Goal: Task Accomplishment & Management: Complete application form

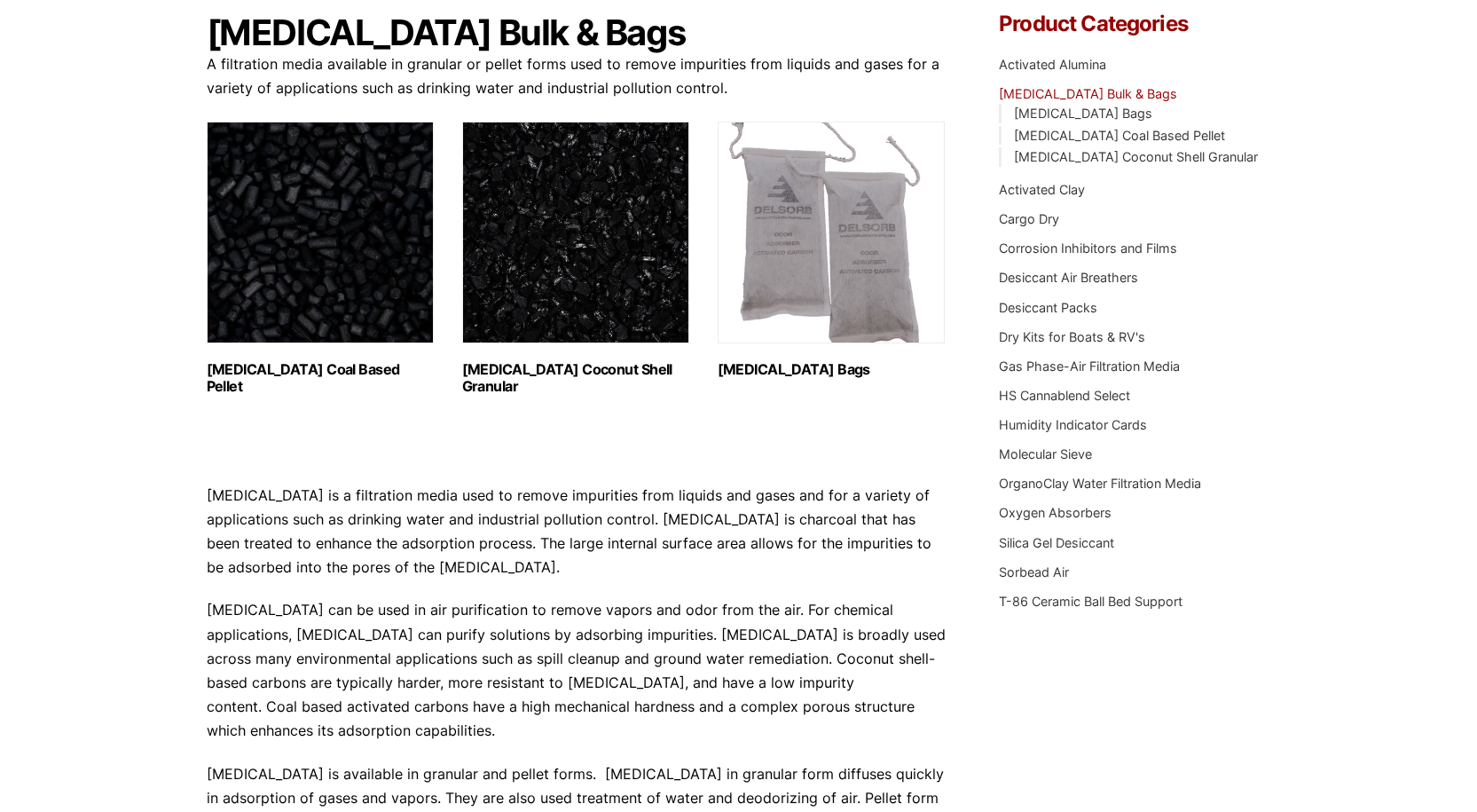
scroll to position [177, 0]
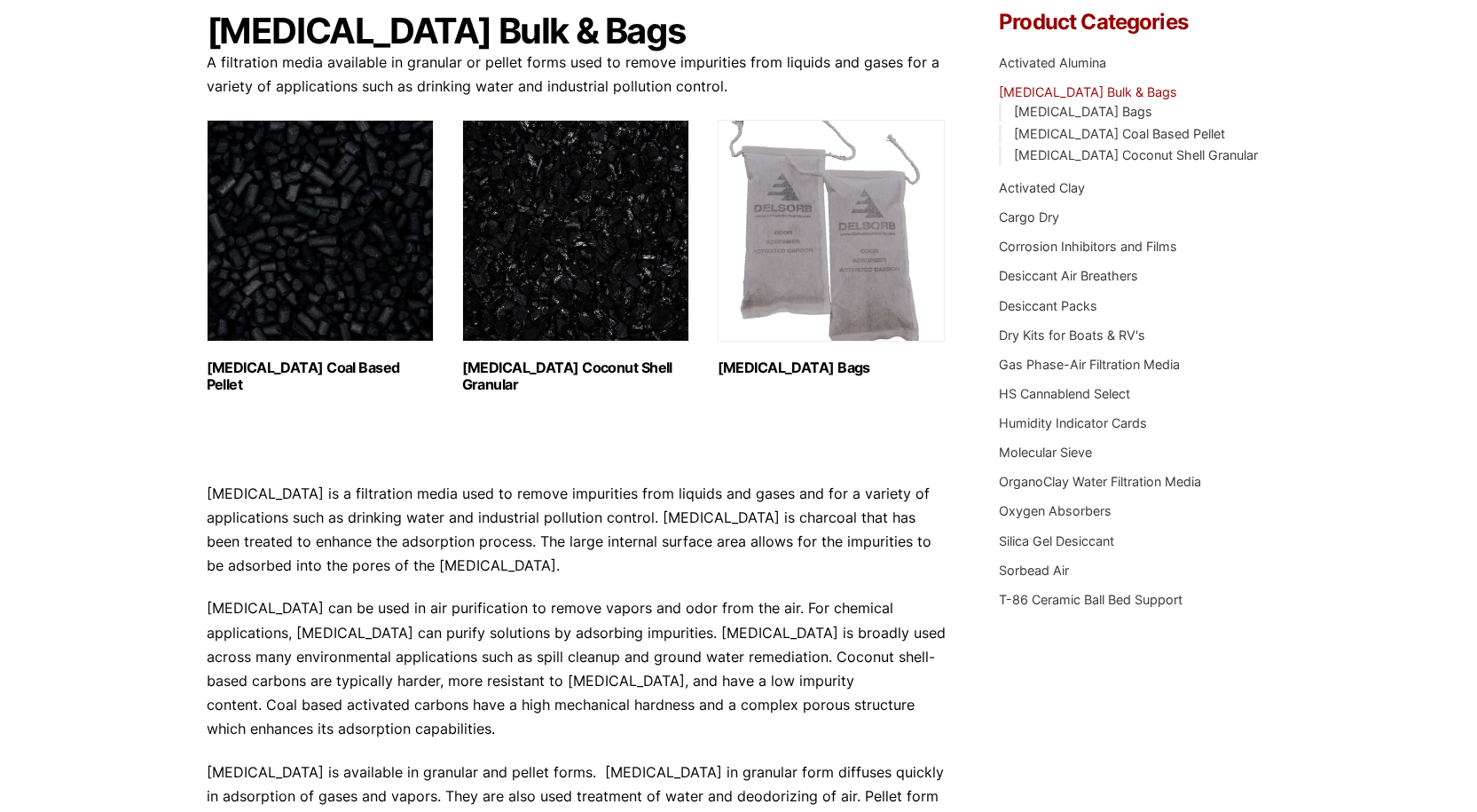
click at [1089, 550] on li "Silica Gel Desiccant" at bounding box center [1135, 541] width 271 height 20
click at [1090, 547] on link "Silica Gel Desiccant" at bounding box center [1057, 540] width 116 height 15
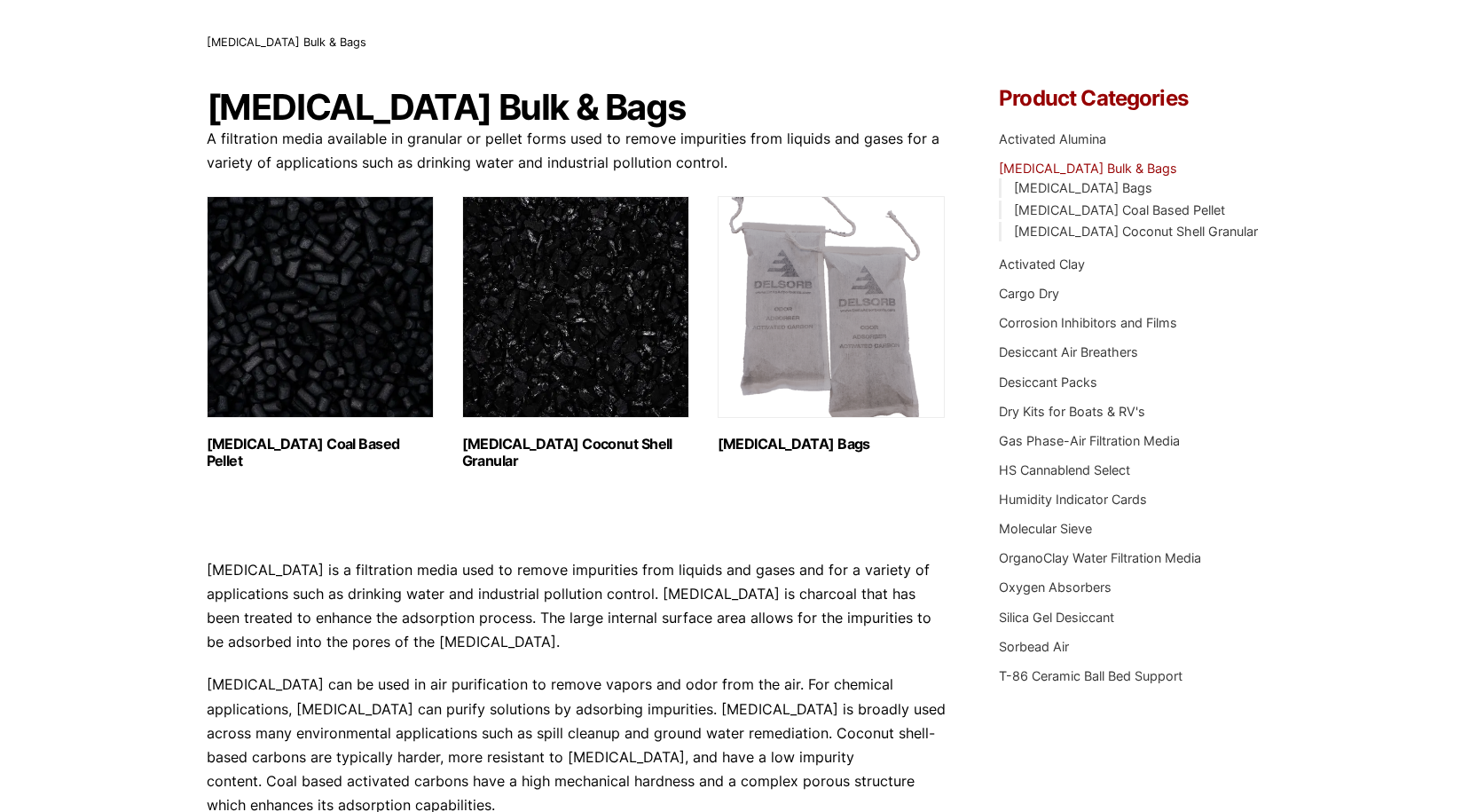
scroll to position [0, 0]
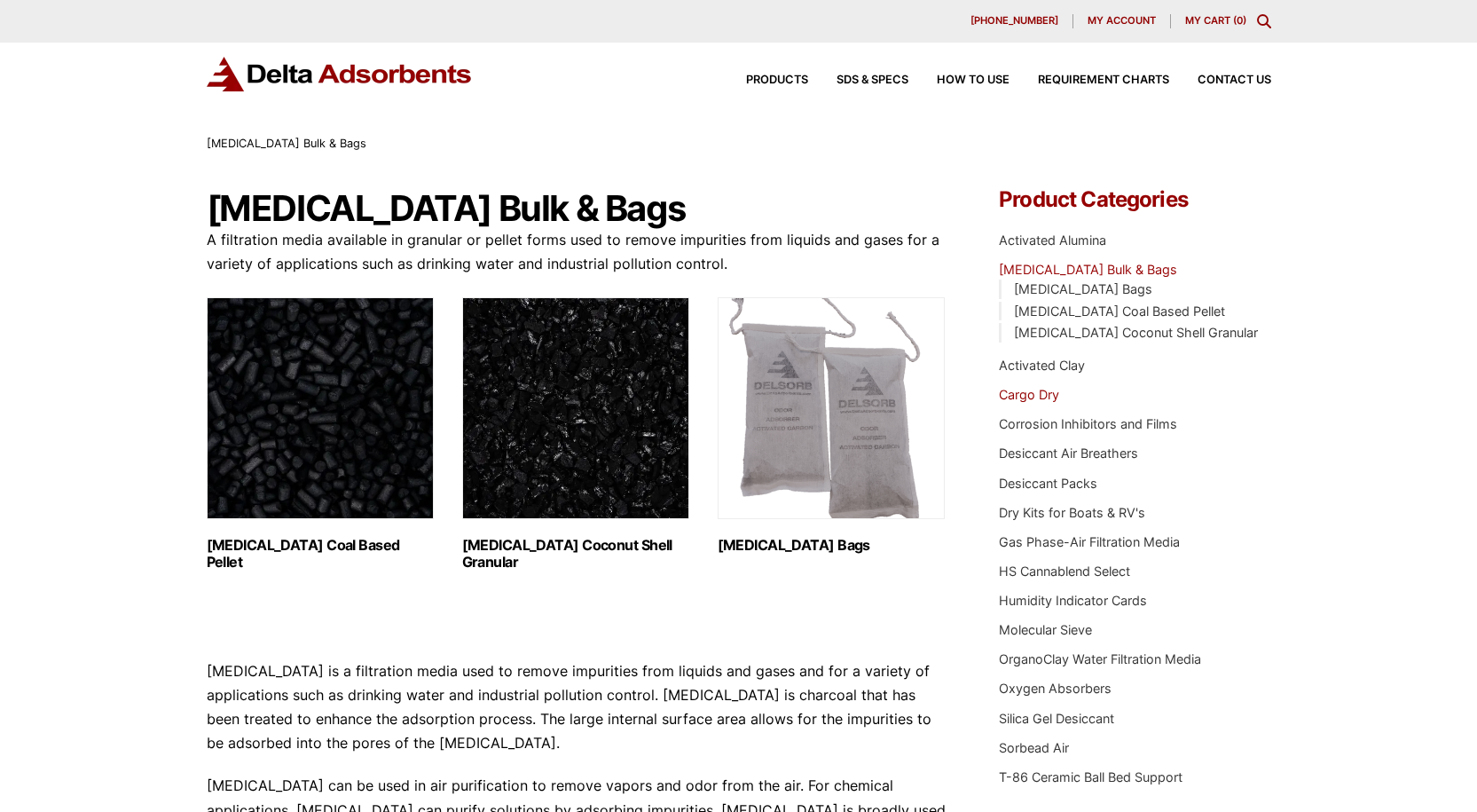
click at [1011, 391] on link "Cargo Dry" at bounding box center [1029, 394] width 60 height 15
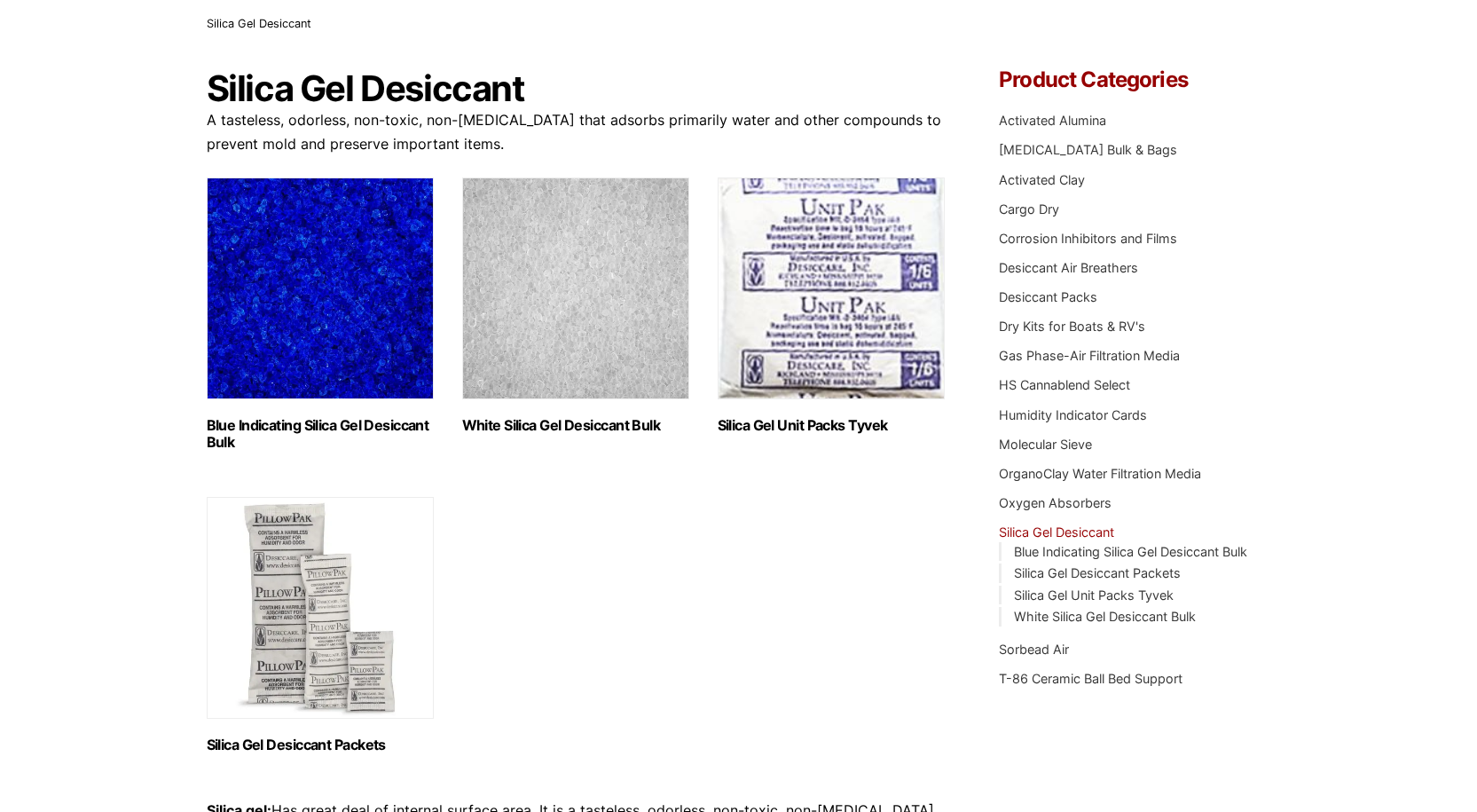
scroll to position [89, 0]
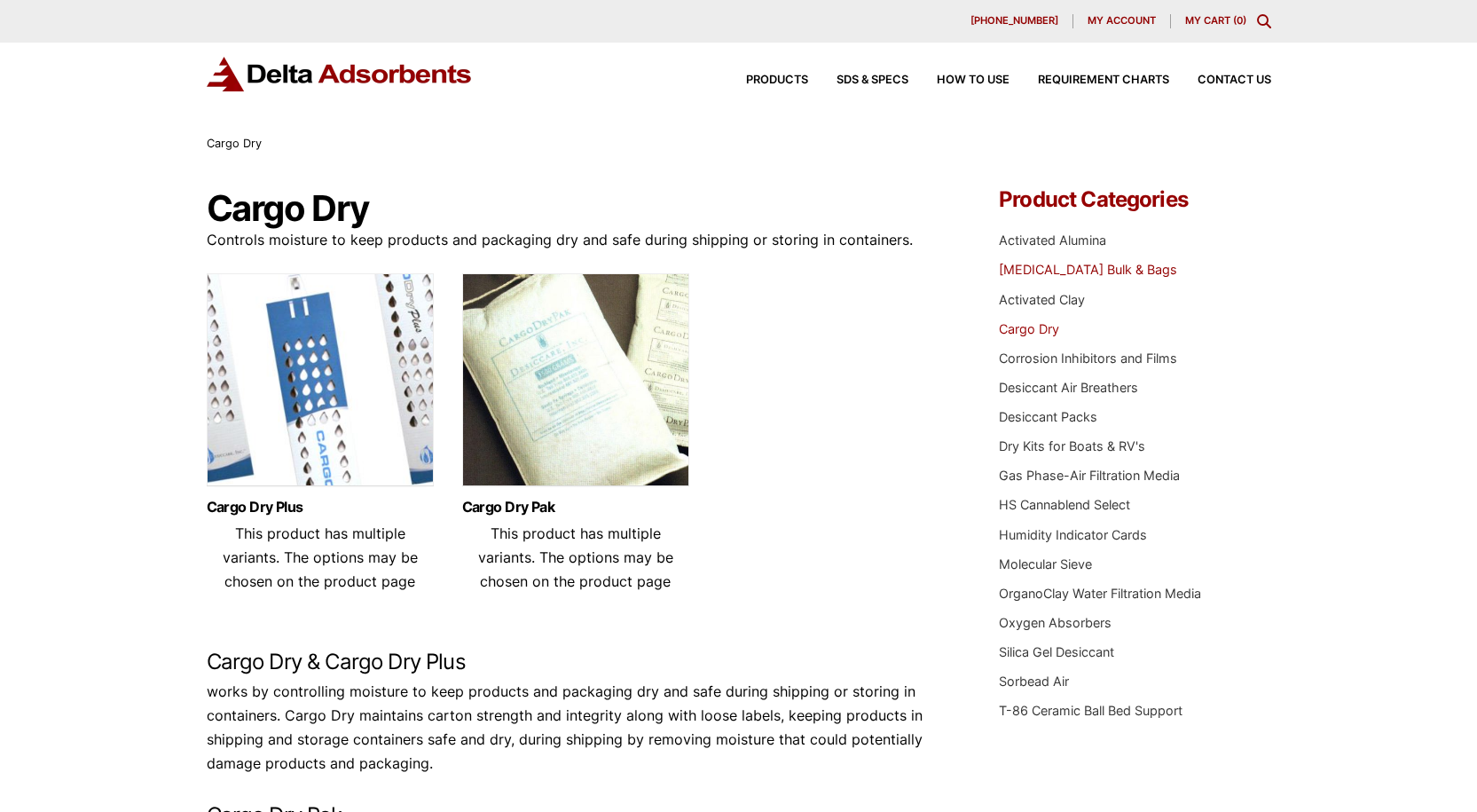
click at [1086, 272] on link "[MEDICAL_DATA] Bulk & Bags" at bounding box center [1088, 269] width 178 height 15
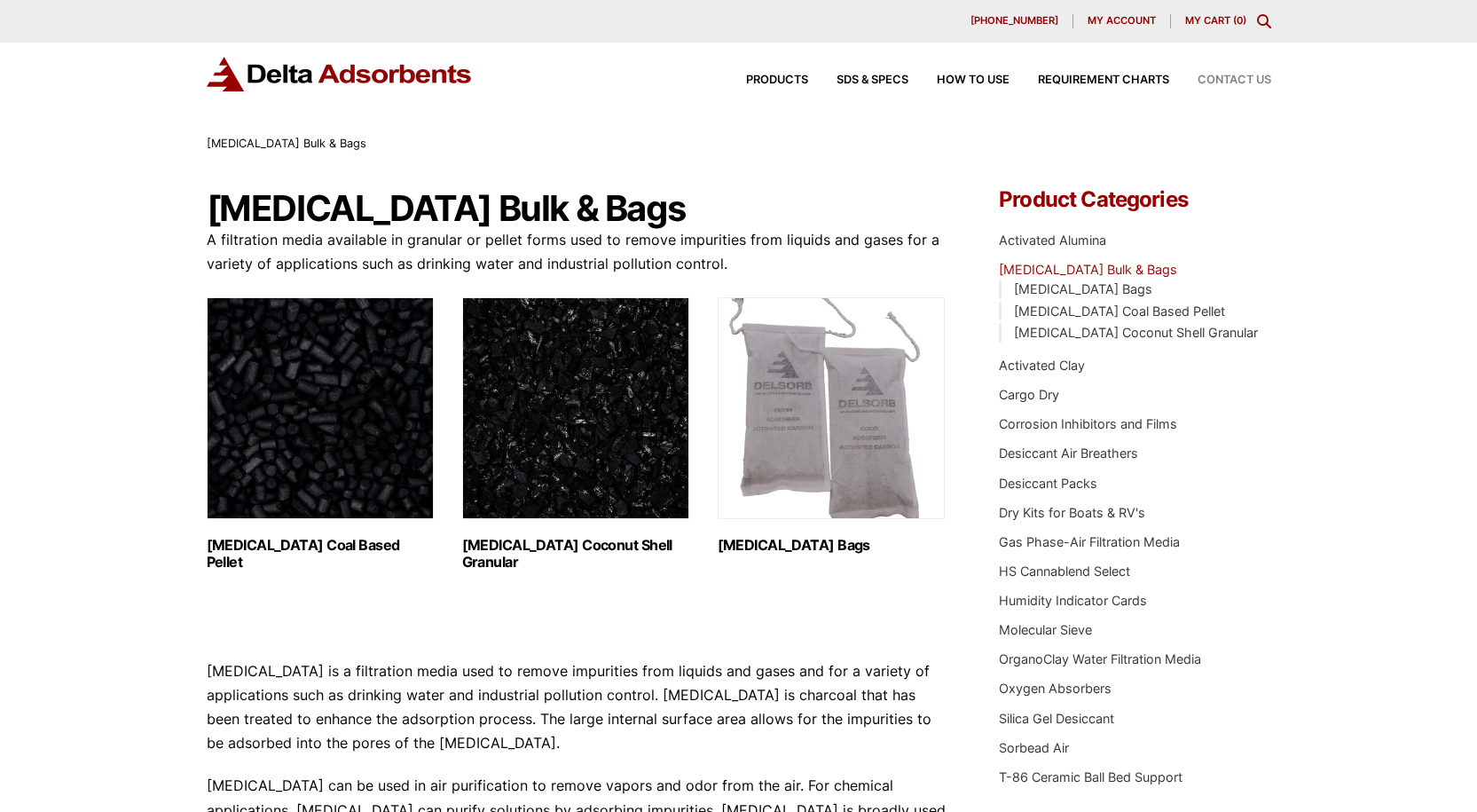
click at [1234, 77] on span "Contact Us" at bounding box center [1235, 80] width 73 height 12
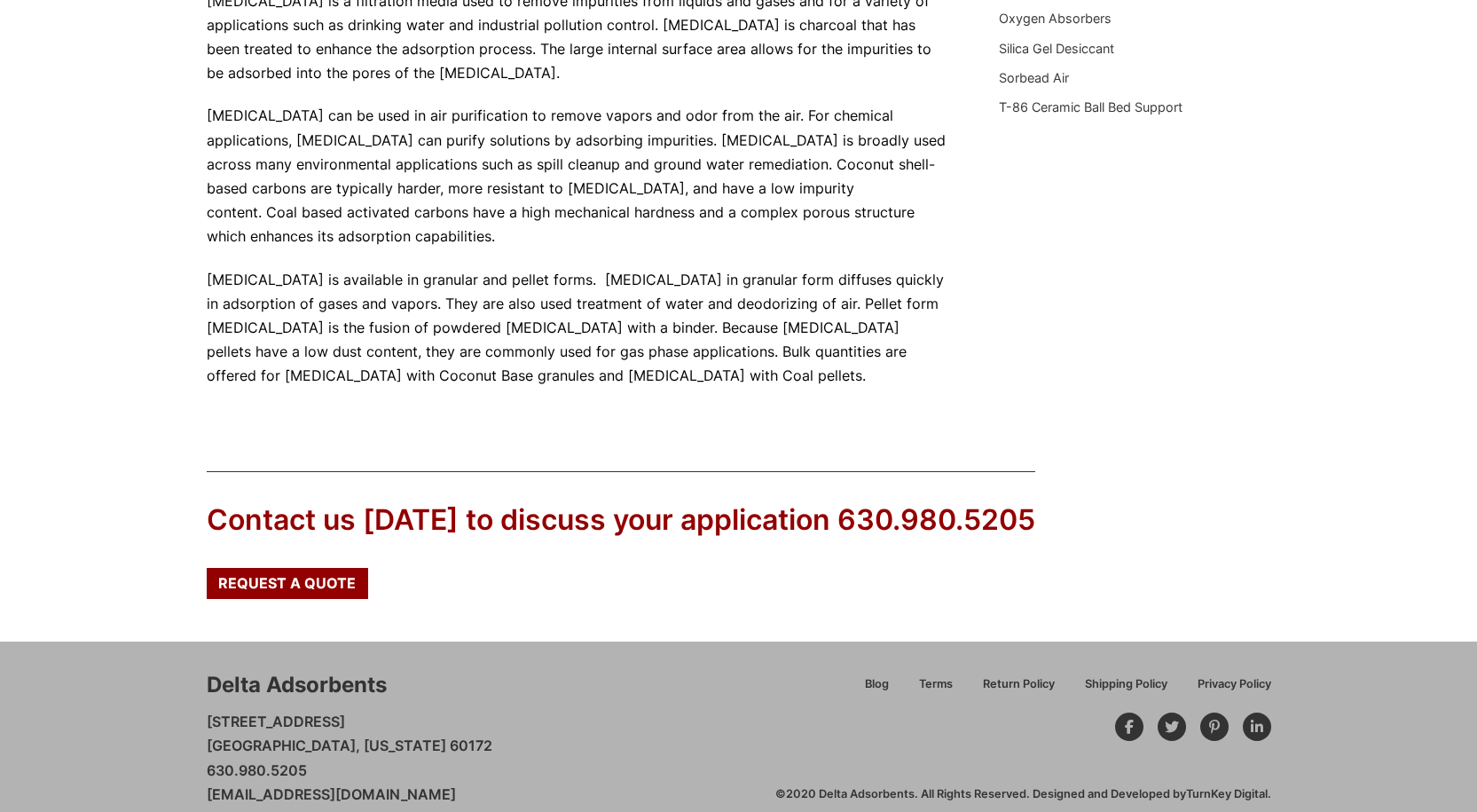
scroll to position [693, 0]
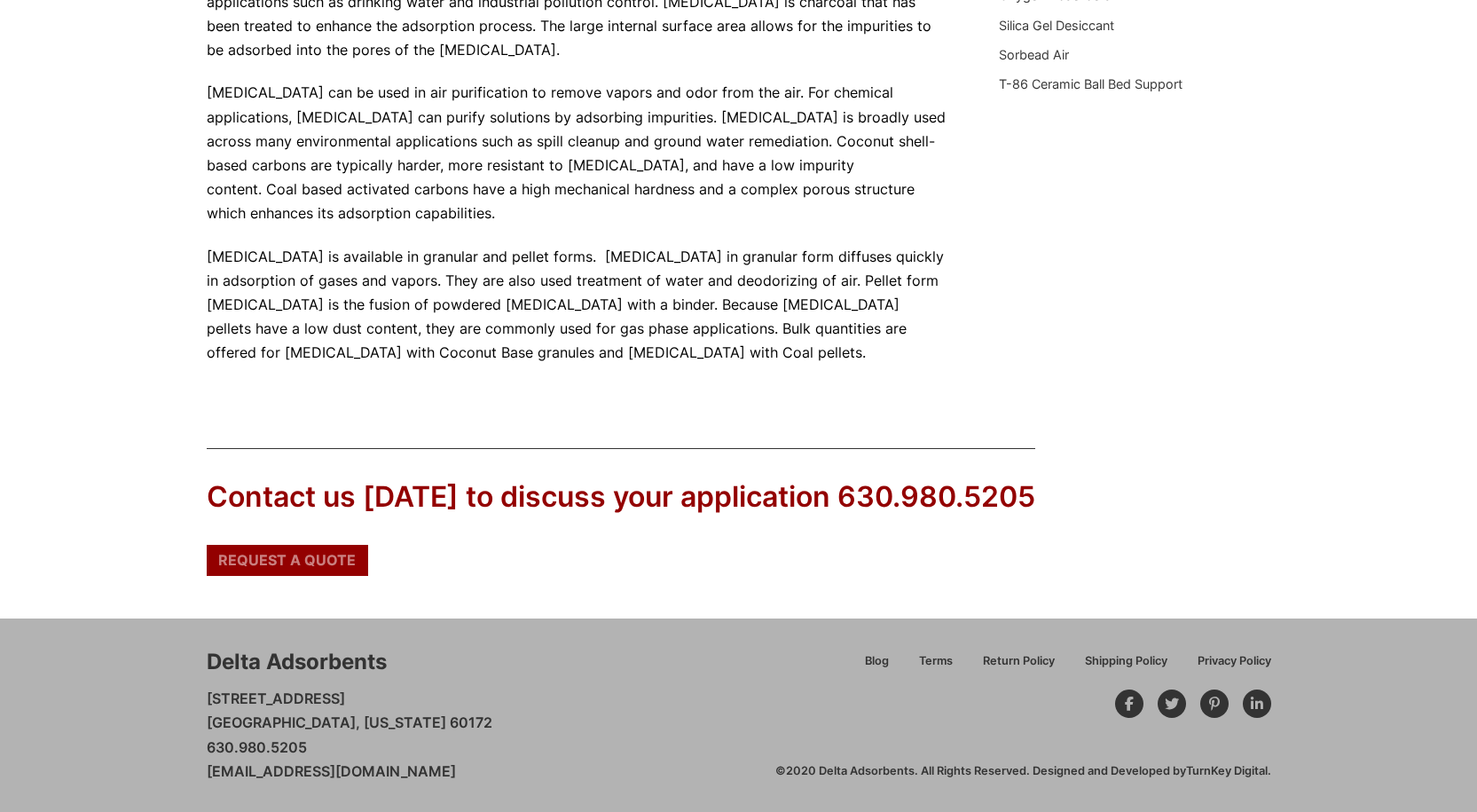
click at [296, 562] on span "Request a Quote" at bounding box center [287, 560] width 138 height 14
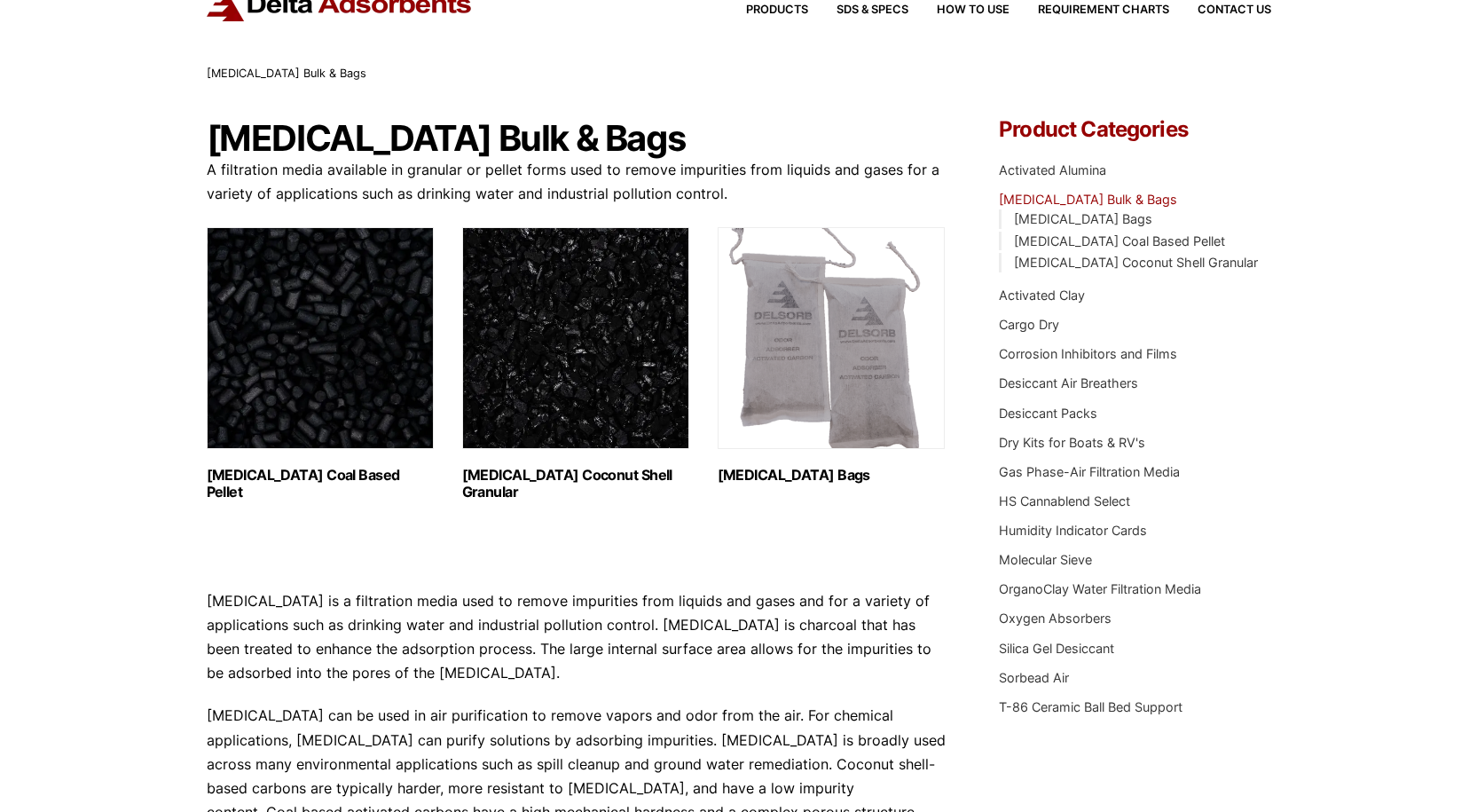
scroll to position [0, 0]
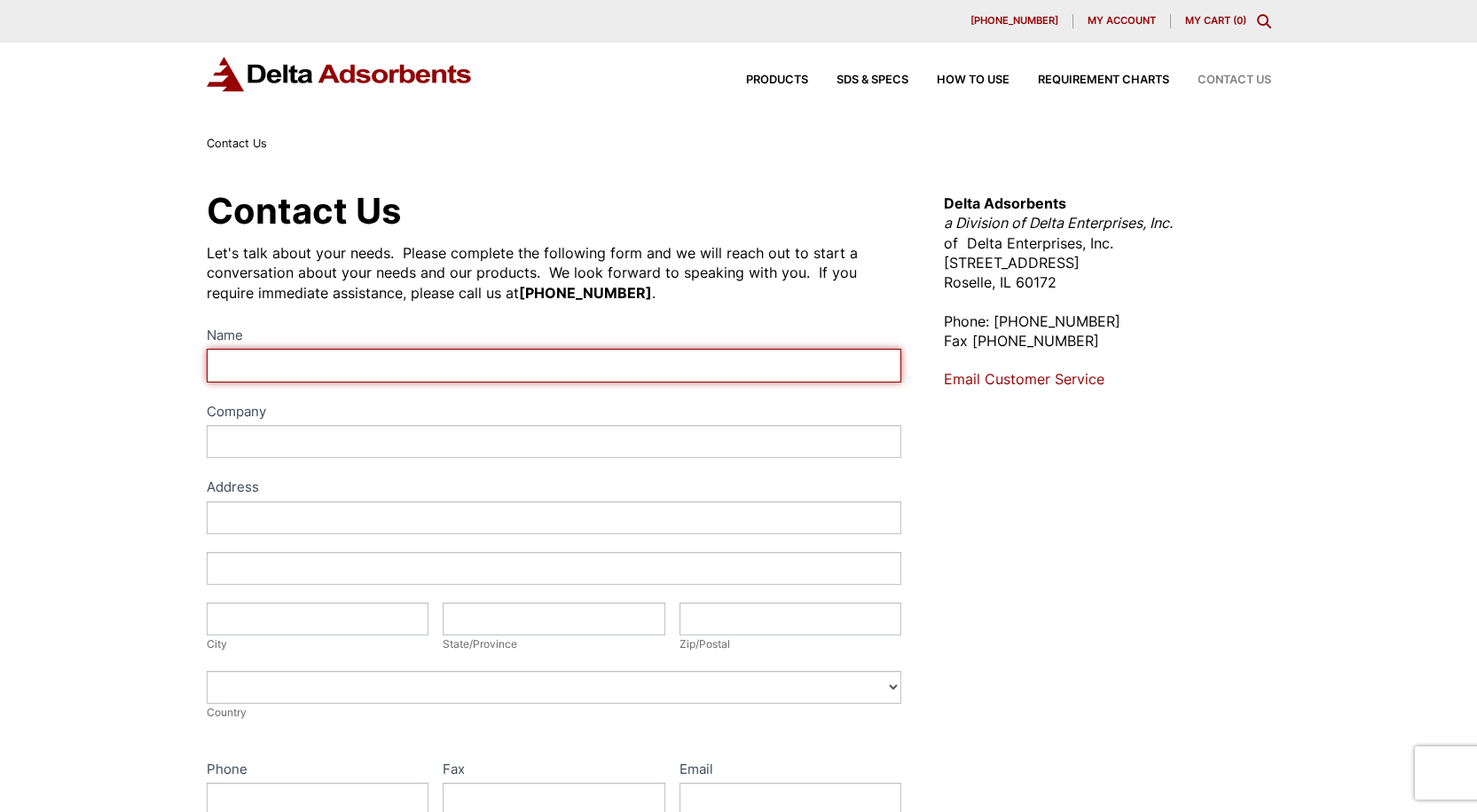
click at [423, 357] on input "Name" at bounding box center [554, 365] width 695 height 33
type input "Tim Loy"
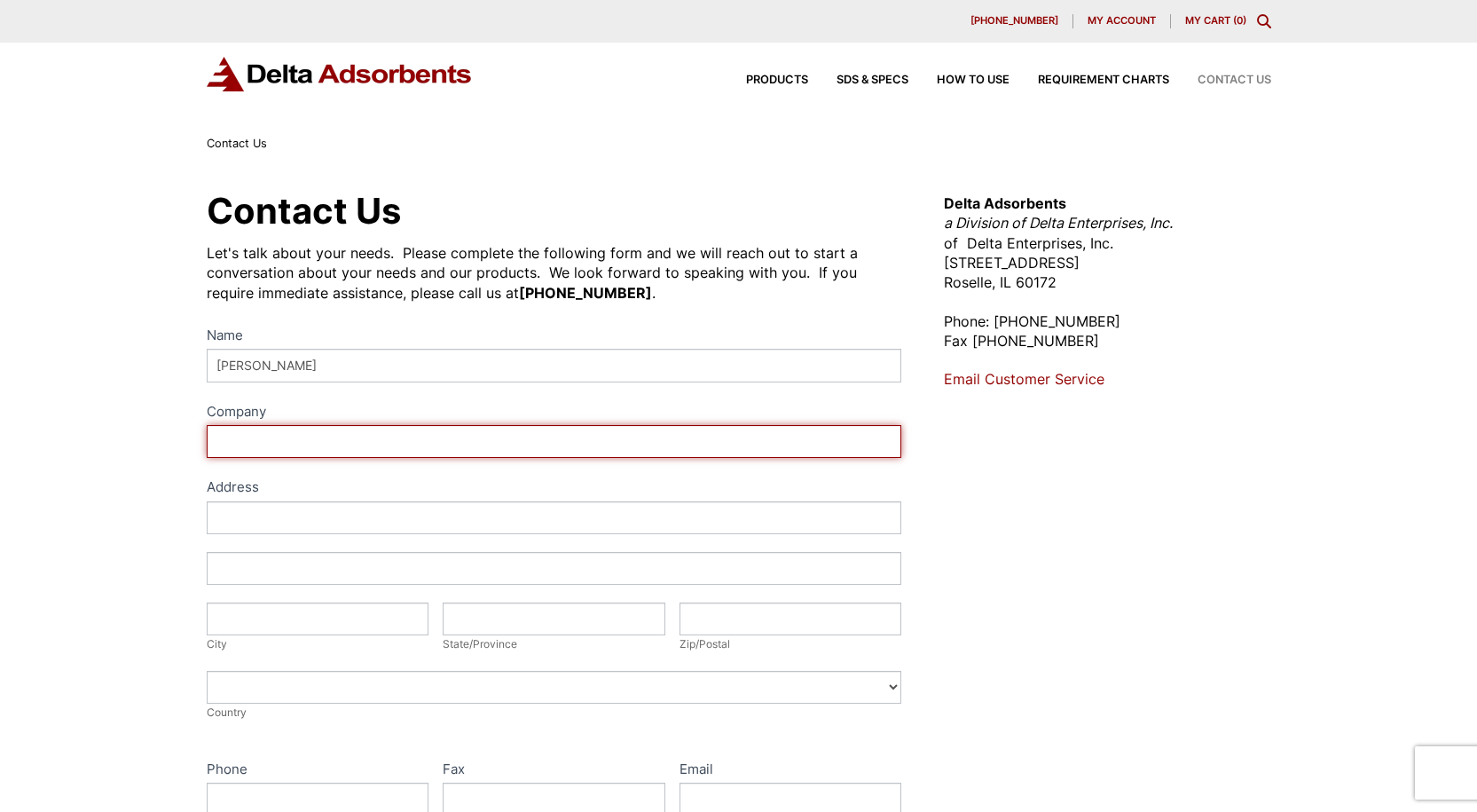
click at [368, 443] on input "Company" at bounding box center [554, 441] width 695 height 33
type input "Commonwealth Rolled Products"
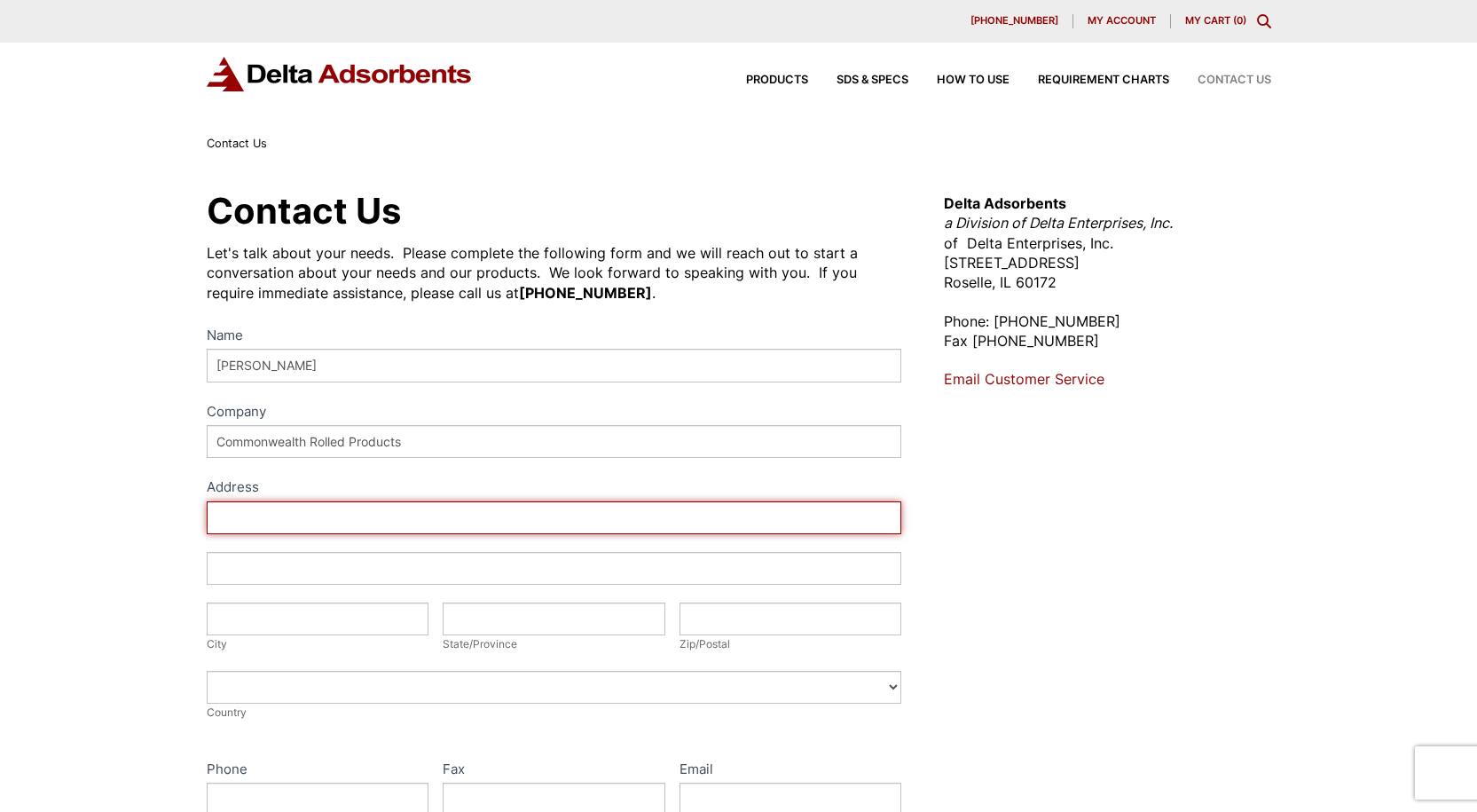
click at [417, 515] on input "Address" at bounding box center [554, 517] width 695 height 33
type input "1372 State Highway 1957"
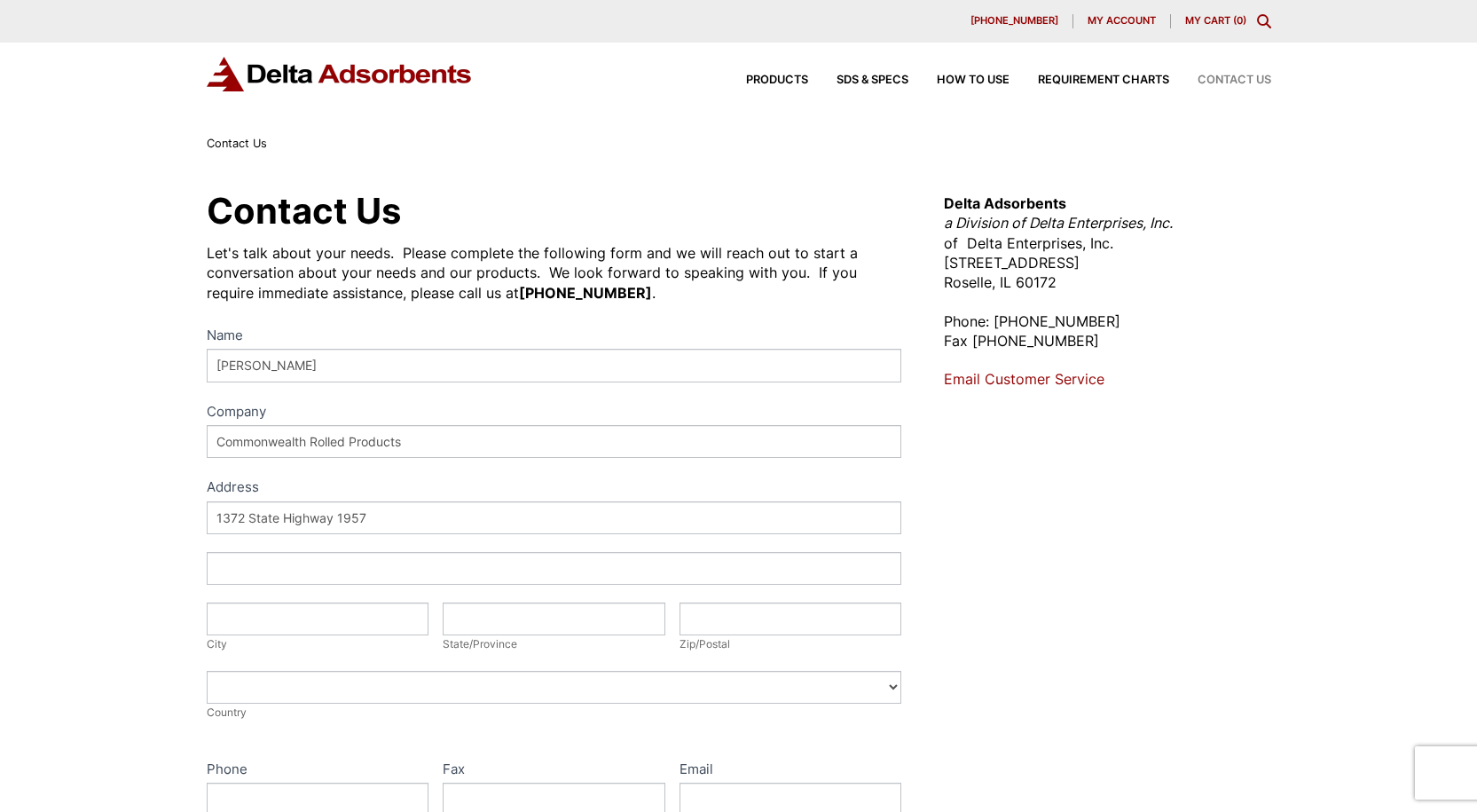
click at [294, 583] on div "Address 1372 State Highway 1957 Address City City State/Province State/Province…" at bounding box center [554, 620] width 695 height 238
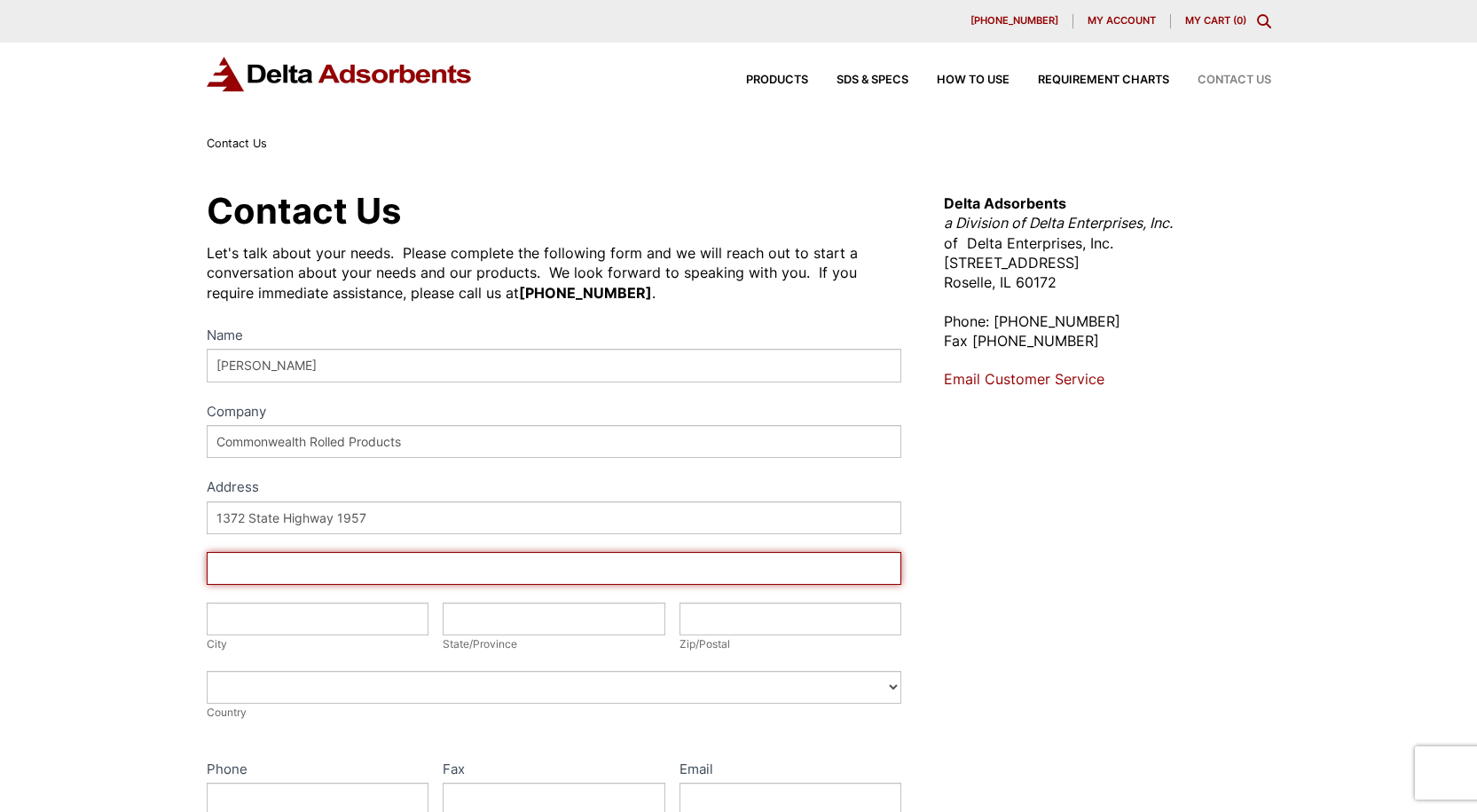
click at [296, 570] on input "Address" at bounding box center [554, 568] width 695 height 33
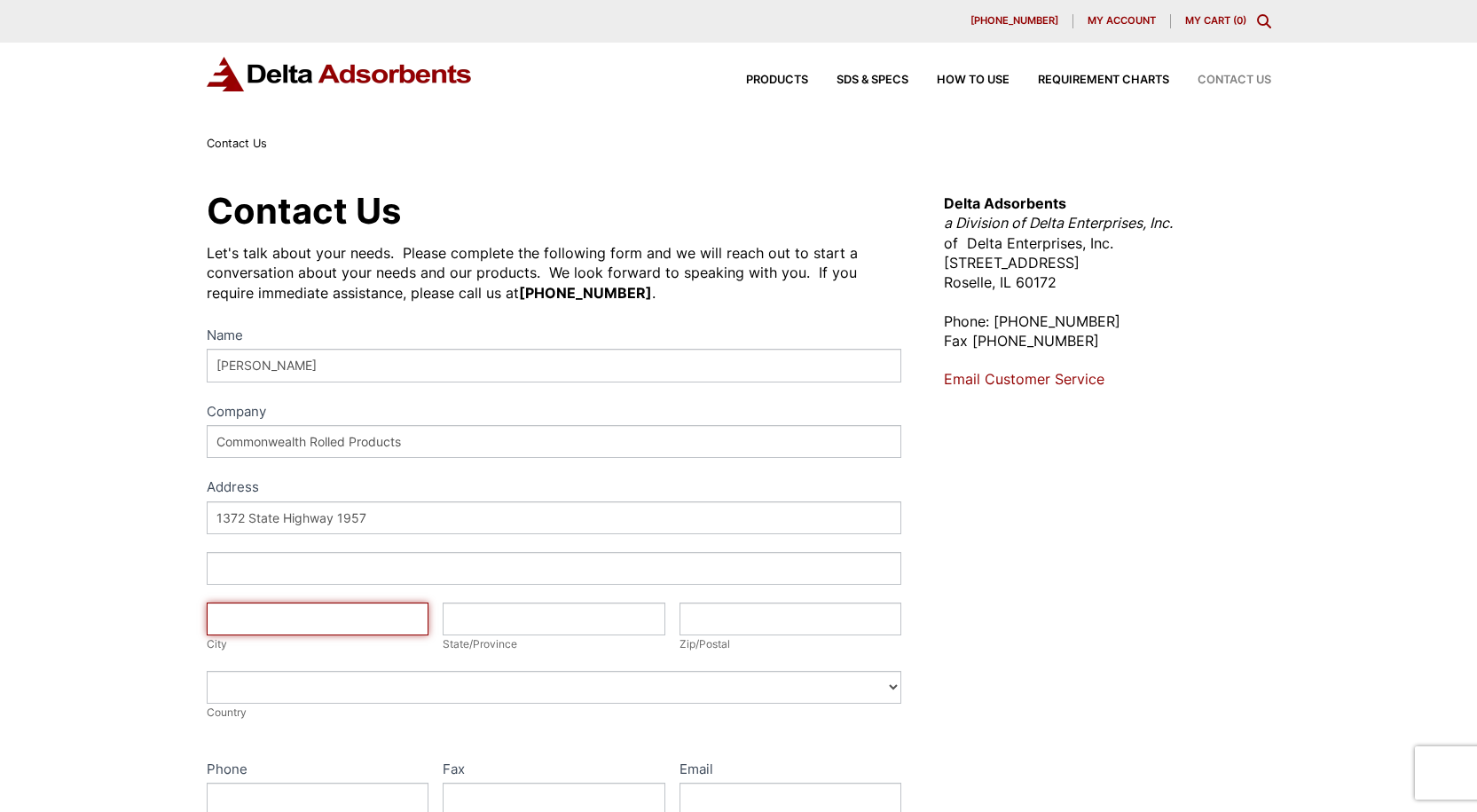
click at [339, 634] on input "City" at bounding box center [318, 618] width 223 height 33
type input "Lewisport"
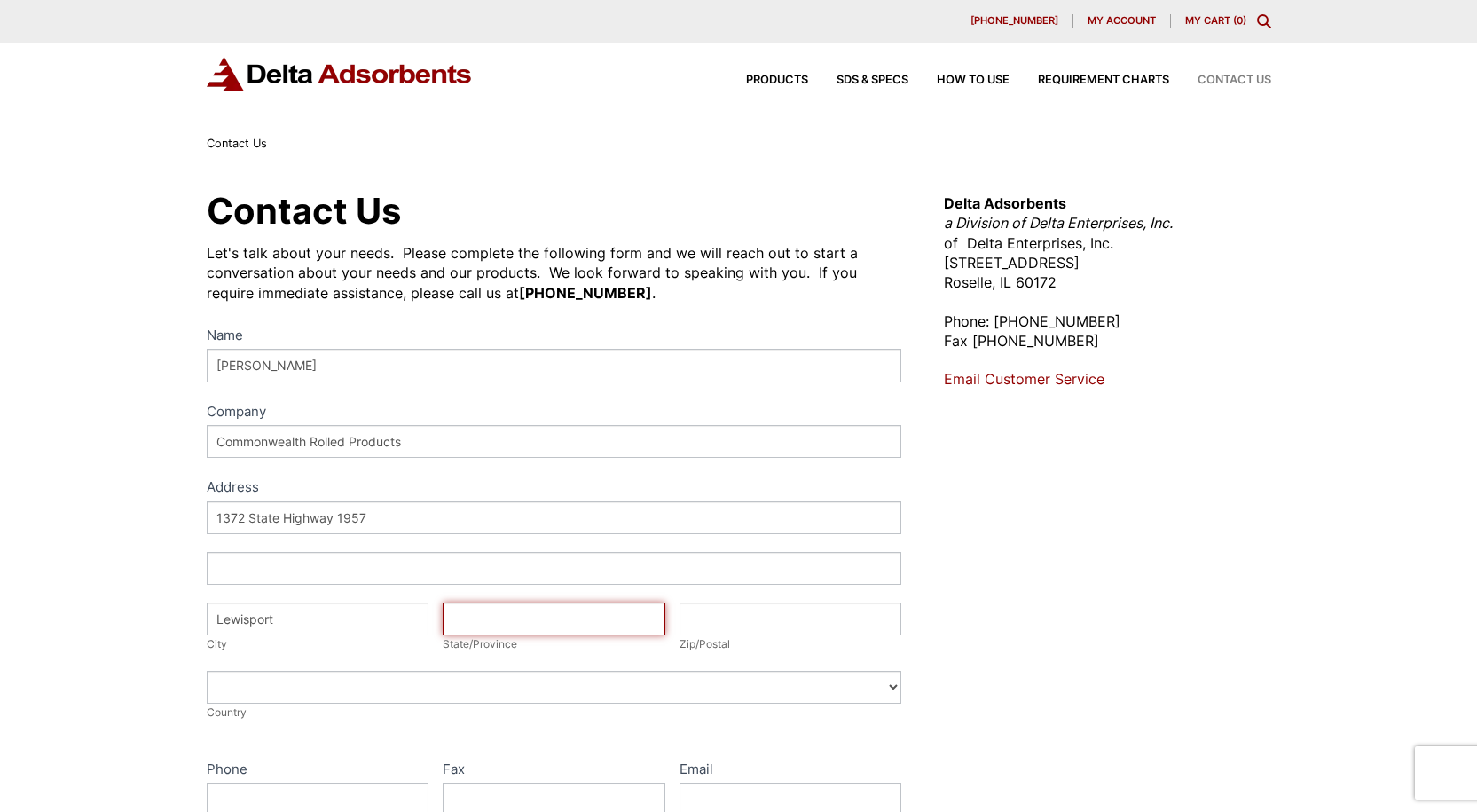
click at [538, 619] on input "State/Province" at bounding box center [554, 618] width 223 height 33
type input "Ky"
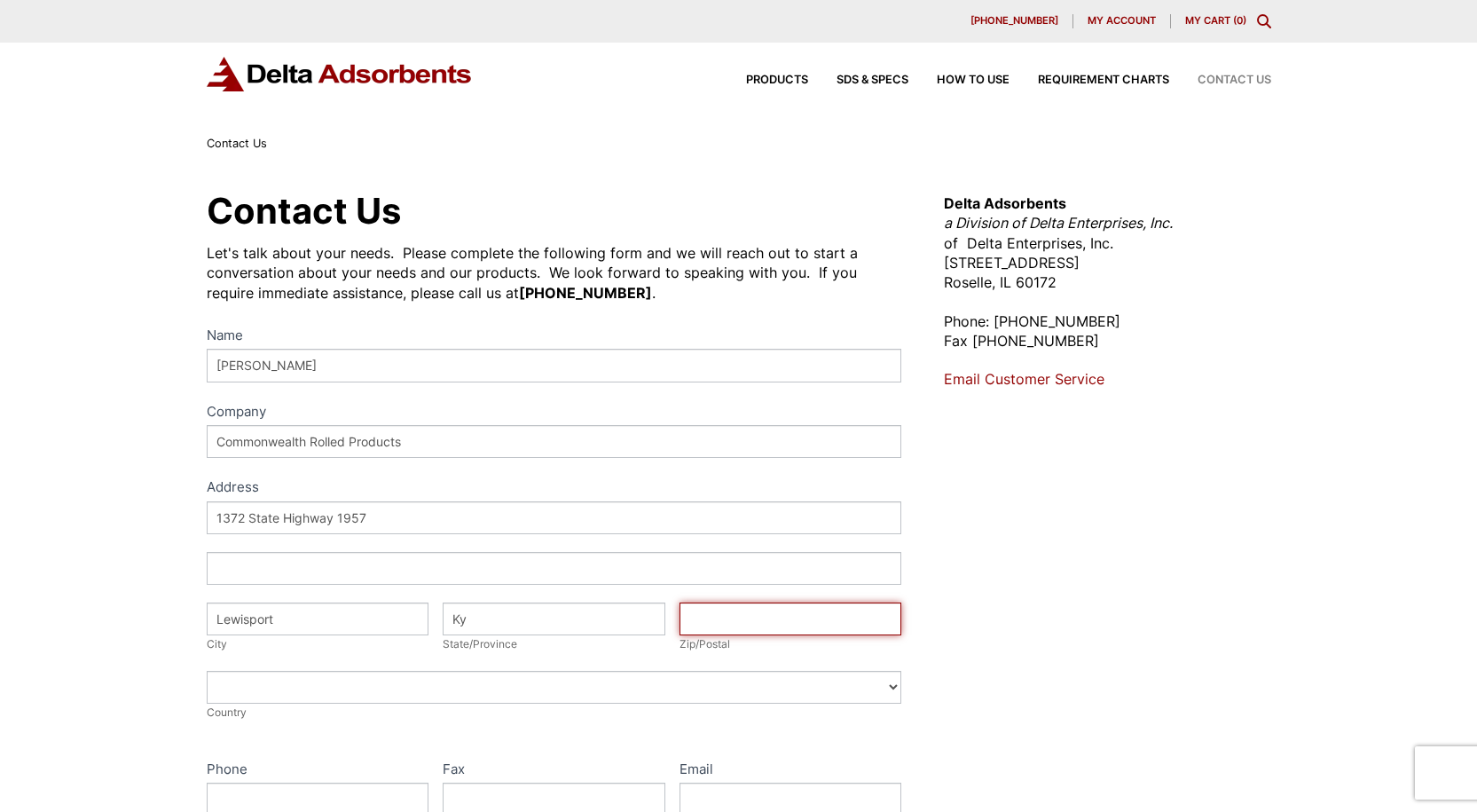
click at [760, 615] on input "Zip/Postal" at bounding box center [790, 618] width 223 height 33
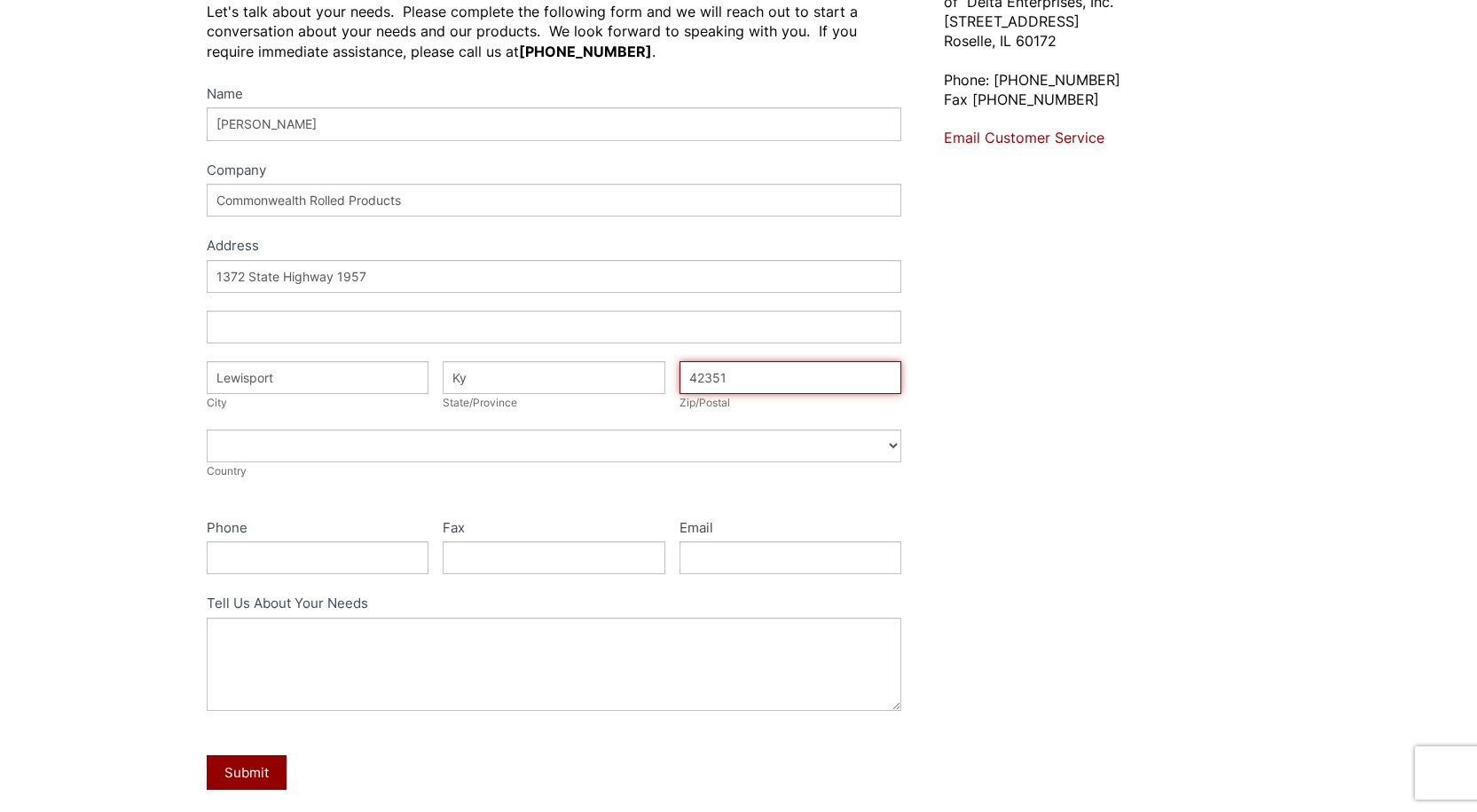
scroll to position [266, 0]
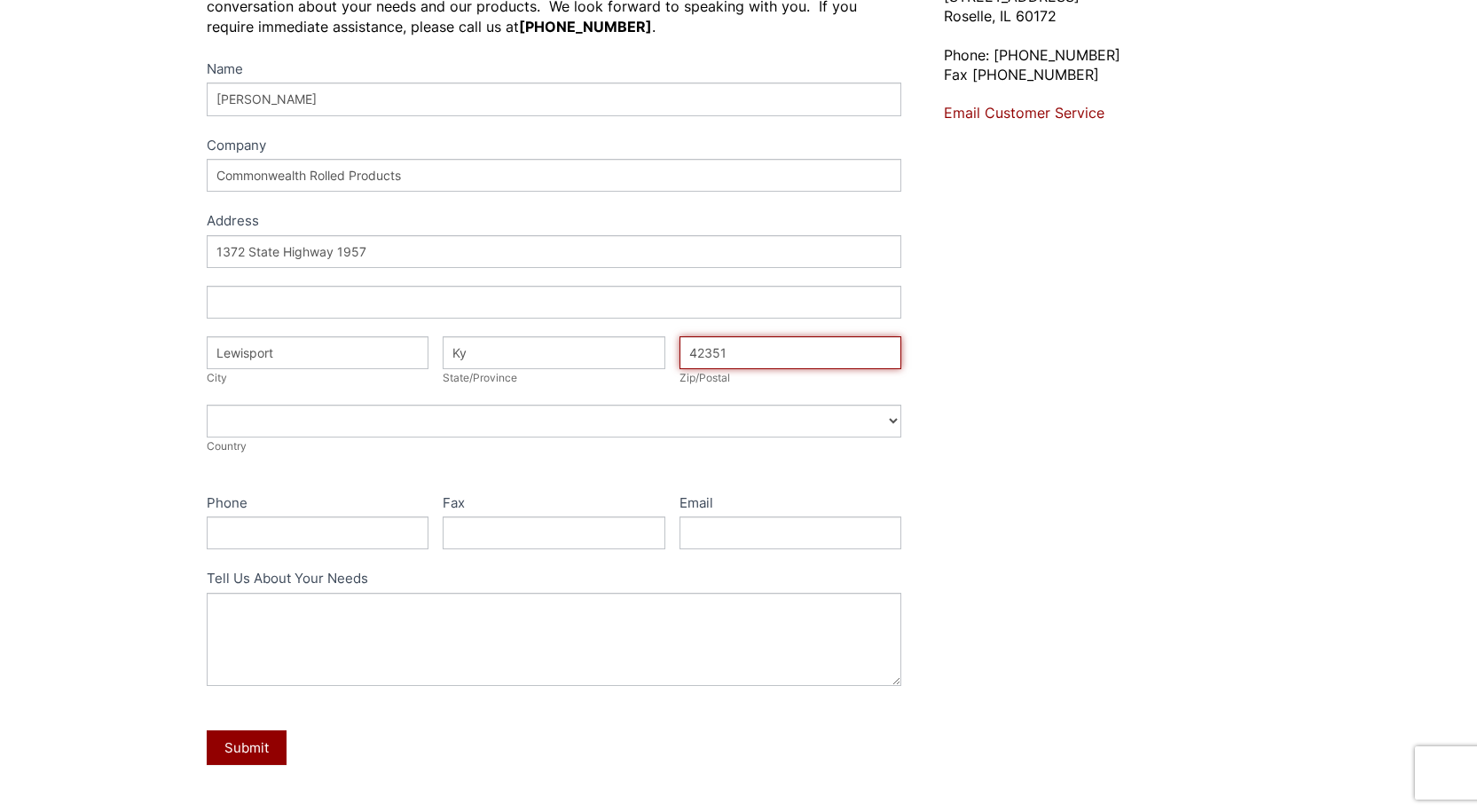
type input "42351"
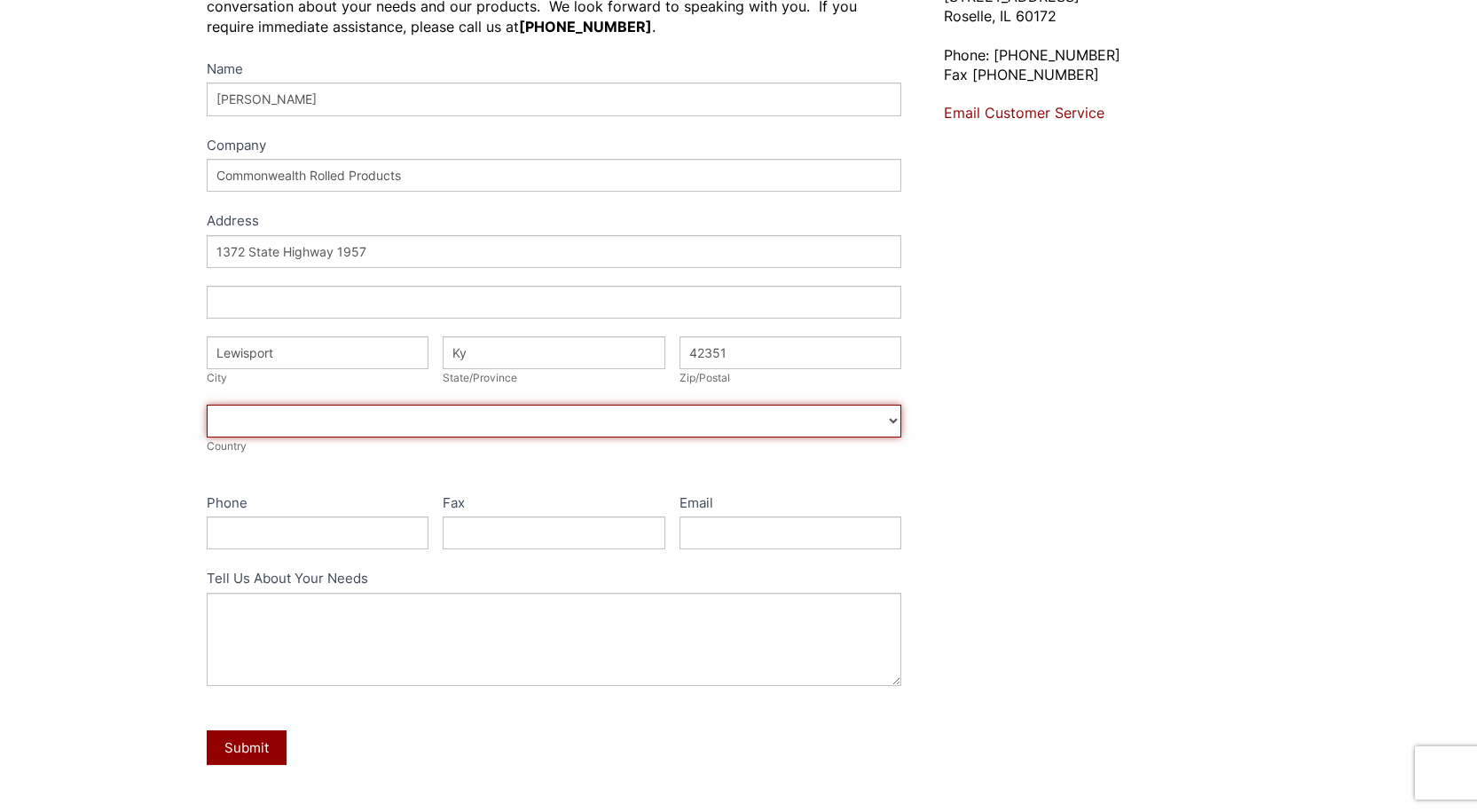
drag, startPoint x: 890, startPoint y: 416, endPoint x: 876, endPoint y: 428, distance: 18.4
click at [888, 417] on select "Afghanistan Aland Islands Albania Algeria American Samoa Andorra Angola Anguill…" at bounding box center [554, 420] width 695 height 33
select select "United States"
click at [207, 405] on select "Afghanistan Aland Islands Albania Algeria American Samoa Andorra Angola Anguill…" at bounding box center [554, 420] width 695 height 33
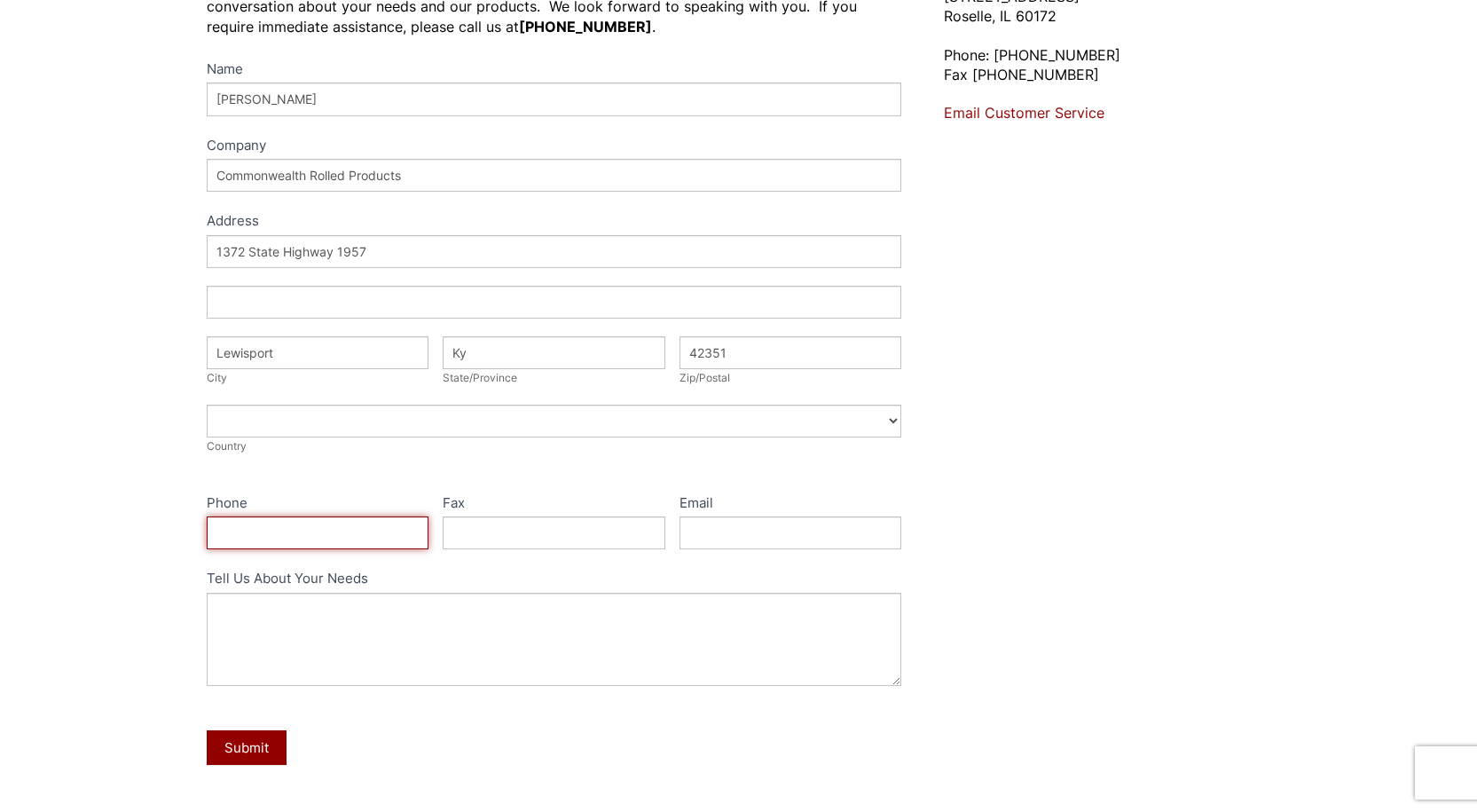
click at [315, 531] on input "Phone" at bounding box center [318, 532] width 223 height 33
click at [263, 542] on input "270248-302-3854" at bounding box center [318, 532] width 223 height 33
drag, startPoint x: 236, startPoint y: 531, endPoint x: 240, endPoint y: 563, distance: 32.2
click at [240, 544] on input "270248-302-3854" at bounding box center [318, 532] width 223 height 33
type input "248-302-3854"
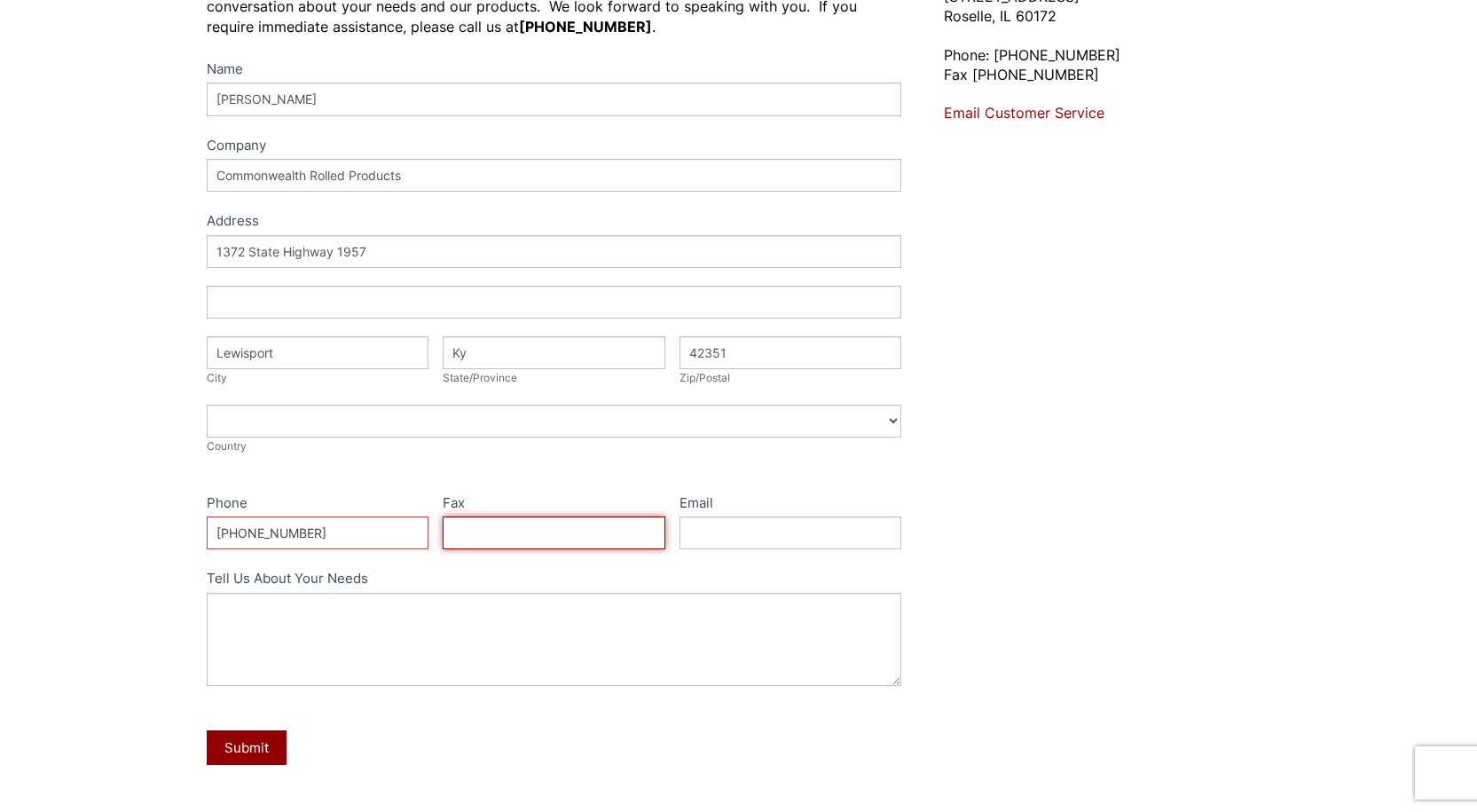
click at [498, 537] on input "Fax" at bounding box center [554, 532] width 223 height 33
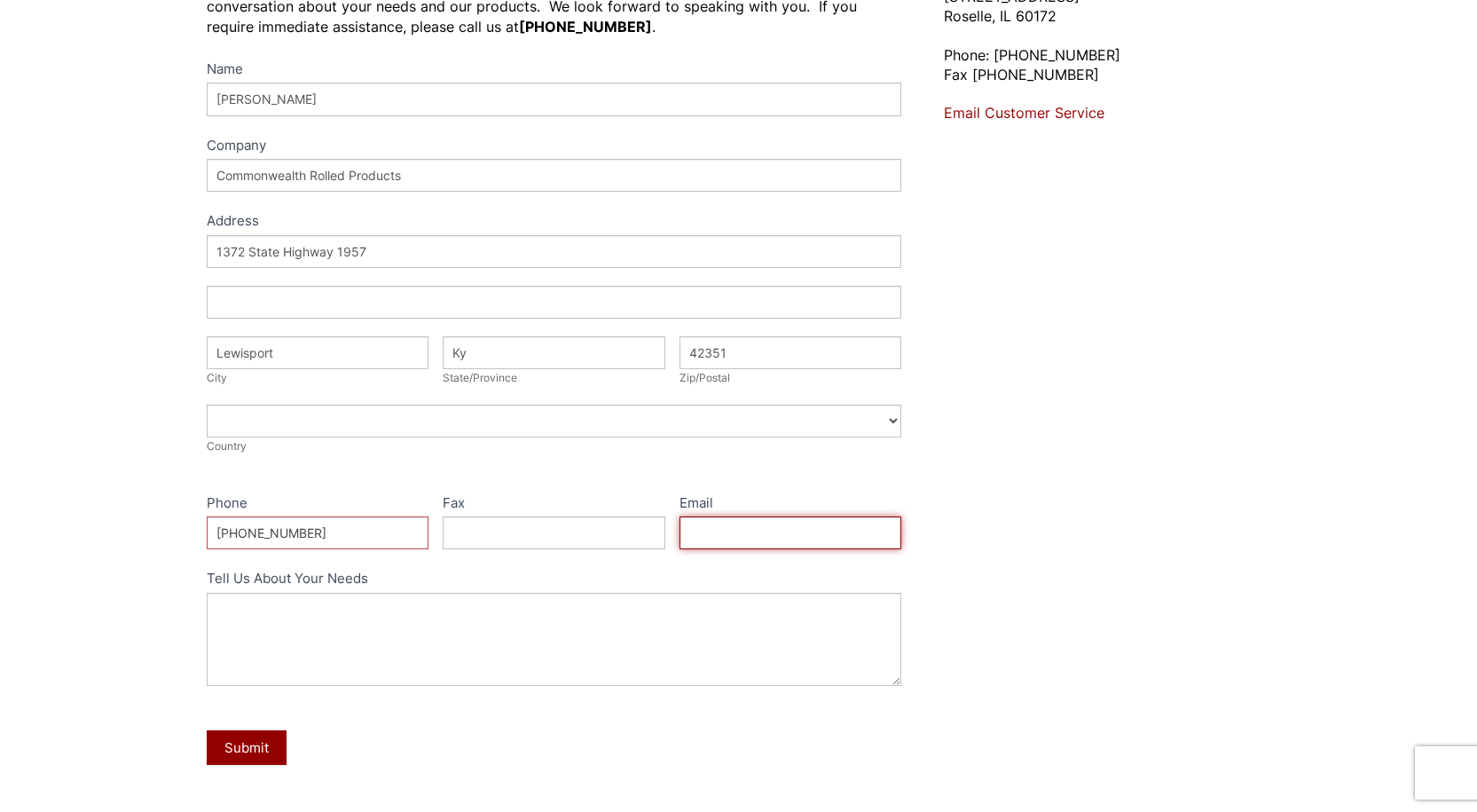
click at [799, 528] on input "Email" at bounding box center [790, 532] width 223 height 33
type input "tim.loy@commonwealthrolledproducts.com"
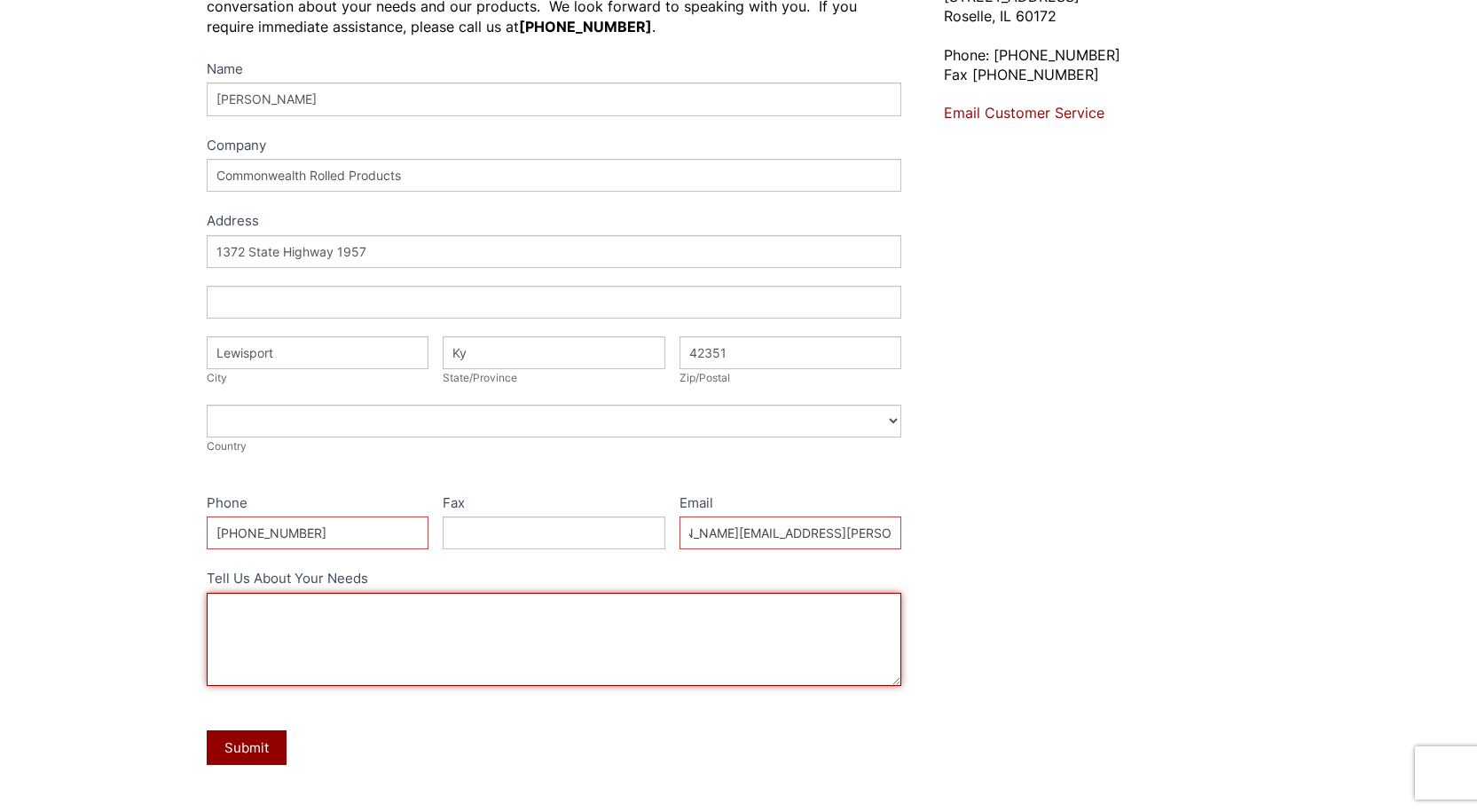
scroll to position [0, 0]
click at [696, 633] on textarea "Tell Us About Your Needs" at bounding box center [554, 639] width 695 height 93
type textarea "We are looking at virgin carbon powder -325 in truck load. Last time, it was 15…"
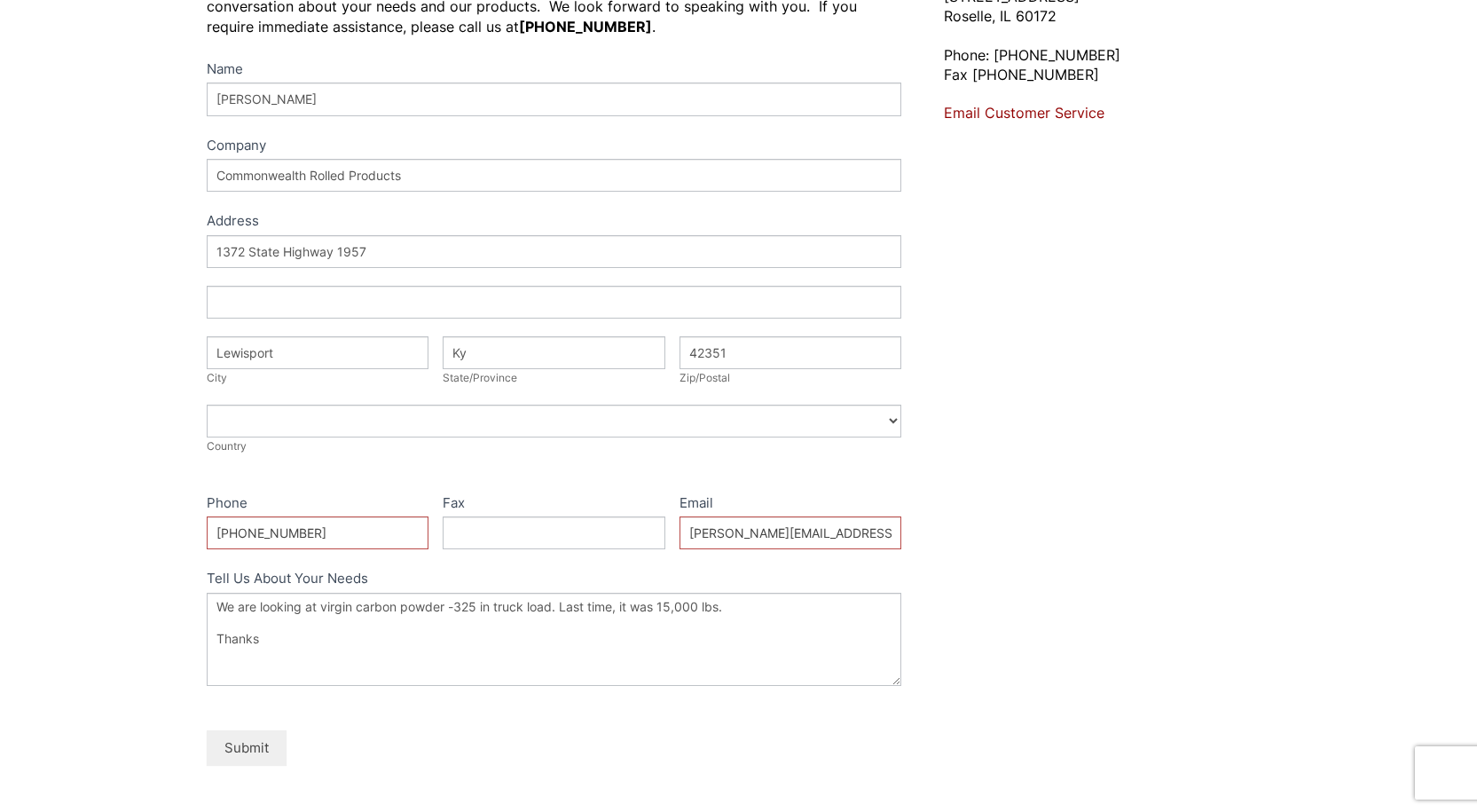
click at [255, 752] on button "Submit" at bounding box center [246, 747] width 80 height 35
